Goal: Navigation & Orientation: Find specific page/section

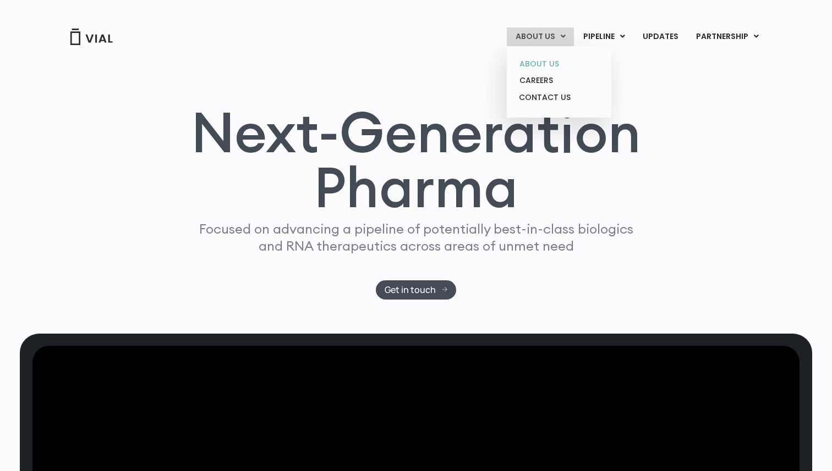
click at [540, 62] on link "ABOUT US" at bounding box center [558, 64] width 96 height 17
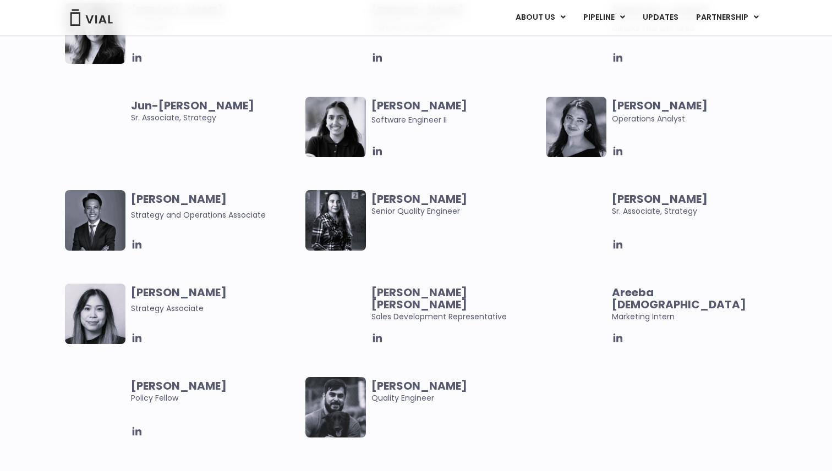
scroll to position [2187, 0]
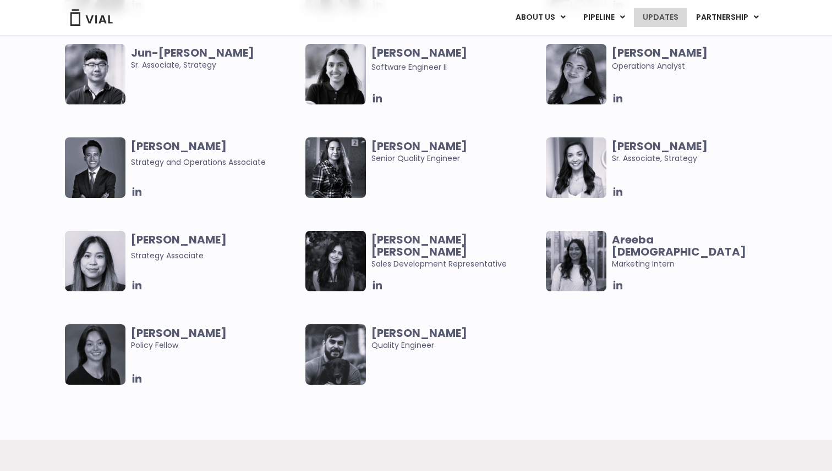
click at [660, 14] on link "UPDATES" at bounding box center [660, 17] width 53 height 19
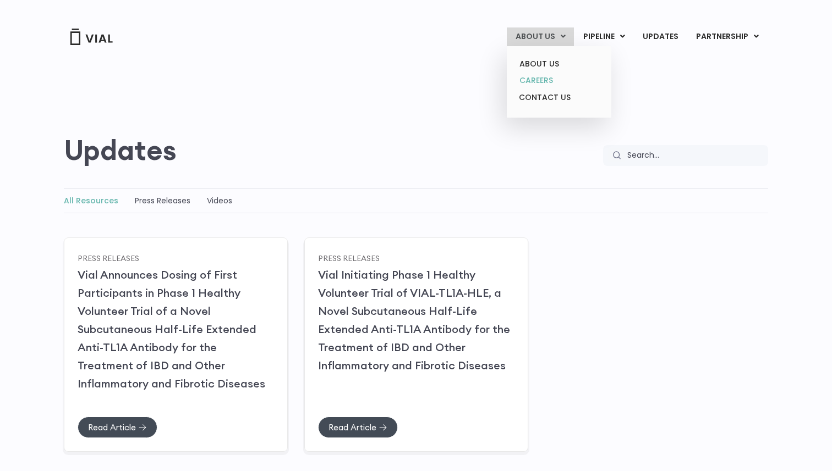
click at [546, 82] on link "CAREERS" at bounding box center [558, 80] width 96 height 17
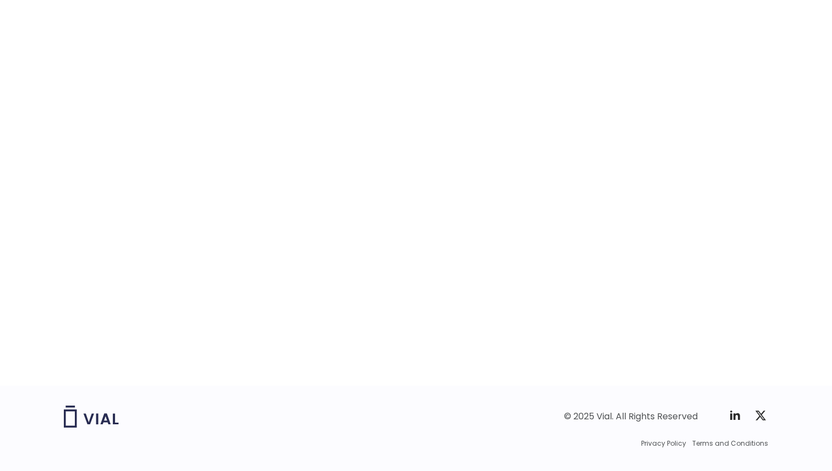
scroll to position [1684, 0]
